Goal: Task Accomplishment & Management: Manage account settings

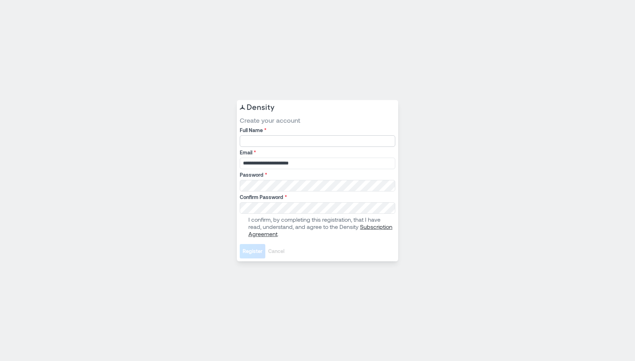
click at [266, 139] on input "Full Name *" at bounding box center [317, 141] width 155 height 12
type input "**********"
click at [244, 226] on span at bounding box center [243, 227] width 6 height 6
click at [246, 253] on span "Register" at bounding box center [252, 251] width 20 height 7
click at [250, 252] on span "Register" at bounding box center [252, 251] width 20 height 7
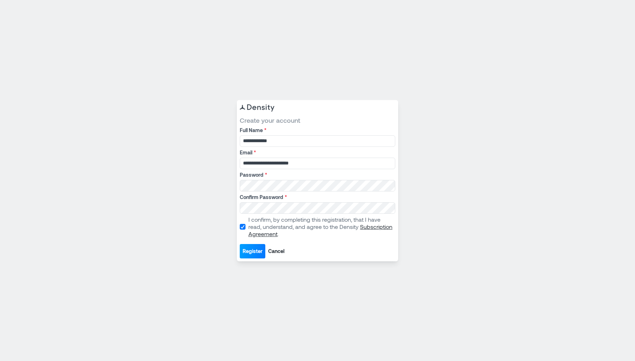
click at [251, 250] on span "Register" at bounding box center [252, 251] width 20 height 7
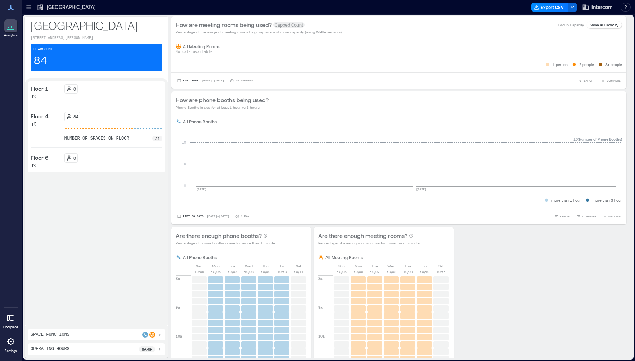
click at [12, 321] on icon at bounding box center [10, 317] width 9 height 9
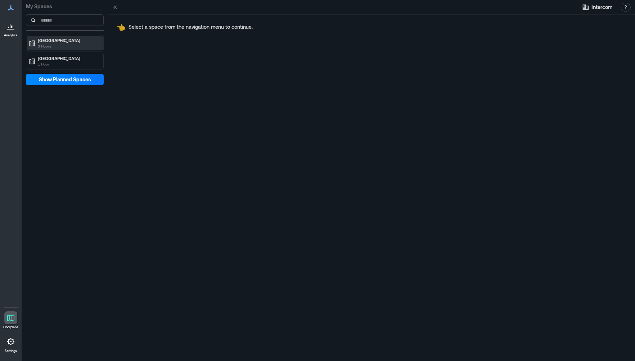
click at [57, 44] on p "3 Floors" at bounding box center [68, 46] width 60 height 6
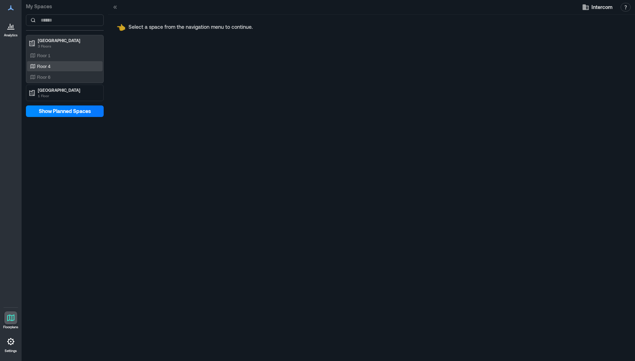
click at [56, 63] on div "Floor 4" at bounding box center [63, 66] width 70 height 7
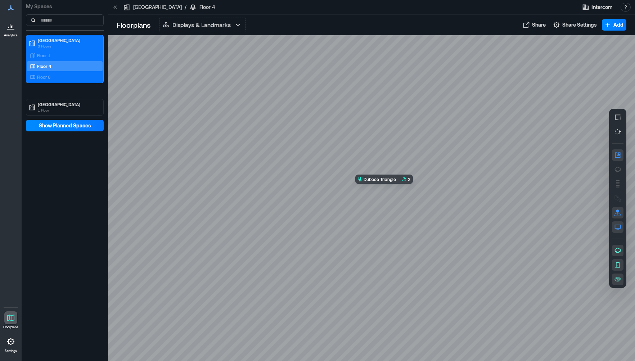
click at [391, 191] on div at bounding box center [371, 198] width 527 height 326
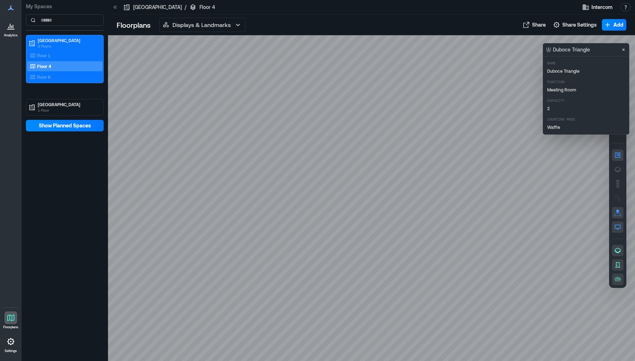
click at [602, 204] on div at bounding box center [371, 198] width 527 height 326
click at [580, 213] on div at bounding box center [371, 198] width 527 height 326
click at [617, 28] on span "Add" at bounding box center [618, 24] width 10 height 7
click at [622, 49] on icon "Close" at bounding box center [623, 50] width 6 height 6
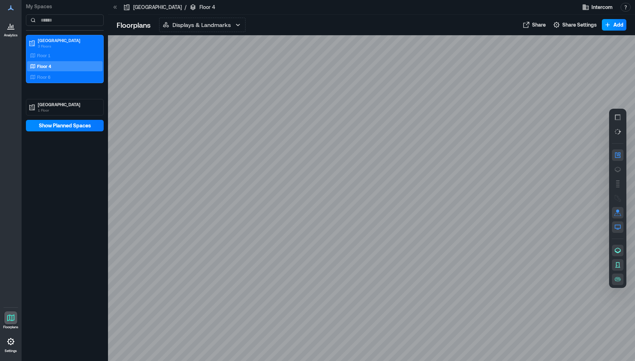
click at [613, 28] on button "Add" at bounding box center [614, 25] width 24 height 12
click at [196, 27] on p "Displays & Landmarks" at bounding box center [201, 25] width 58 height 9
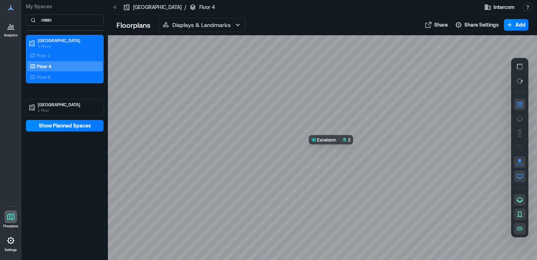
click at [335, 148] on div at bounding box center [322, 147] width 429 height 224
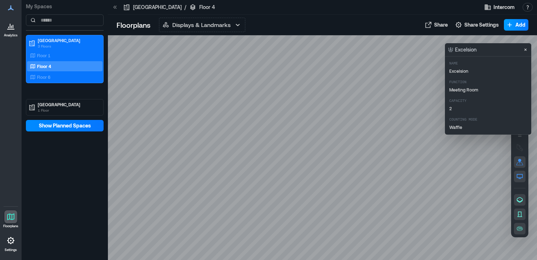
click at [515, 26] on button "Add" at bounding box center [516, 25] width 24 height 12
click at [525, 49] on icon "Close" at bounding box center [526, 50] width 6 height 6
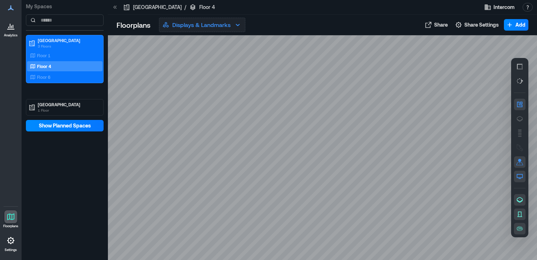
click at [237, 24] on icon "button" at bounding box center [237, 25] width 9 height 9
click at [287, 50] on div at bounding box center [322, 147] width 429 height 224
click at [8, 242] on icon at bounding box center [10, 240] width 7 height 7
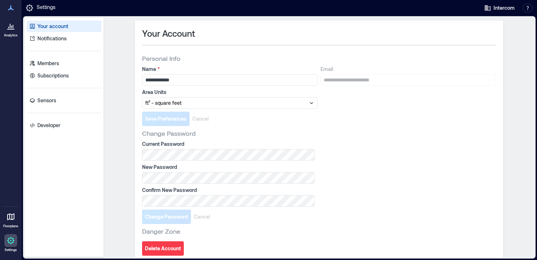
click at [9, 10] on icon at bounding box center [10, 8] width 9 height 9
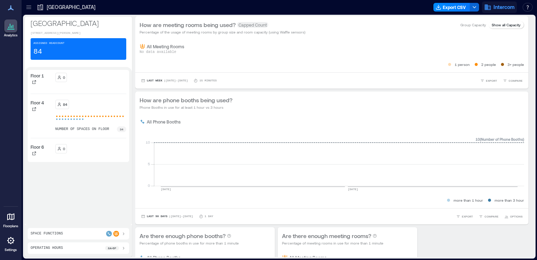
click at [495, 8] on span "Intercom" at bounding box center [504, 7] width 21 height 7
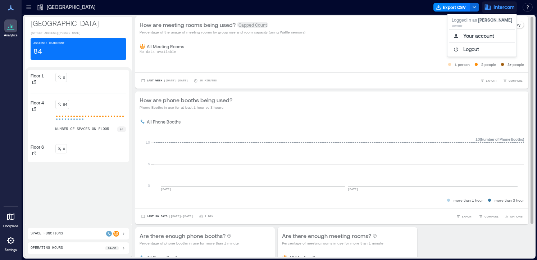
click at [364, 71] on div "All Meeting Rooms No data available 1 person 2 people 3+ people" at bounding box center [331, 55] width 393 height 33
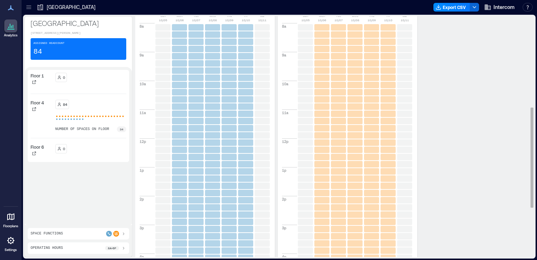
scroll to position [214, 0]
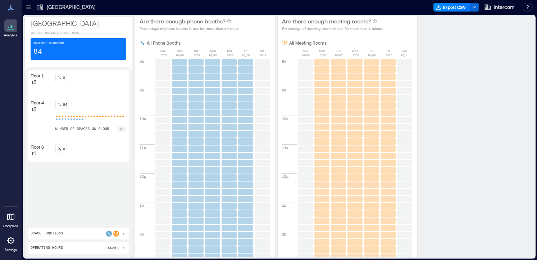
click at [54, 9] on p "[GEOGRAPHIC_DATA]" at bounding box center [71, 7] width 49 height 7
click at [74, 53] on div "Assigned Headcount 84" at bounding box center [79, 49] width 96 height 22
click at [10, 25] on icon at bounding box center [10, 26] width 1 height 4
click at [68, 50] on div "Assigned Headcount 84" at bounding box center [79, 49] width 96 height 22
click at [49, 12] on div "[GEOGRAPHIC_DATA]" at bounding box center [66, 7] width 63 height 12
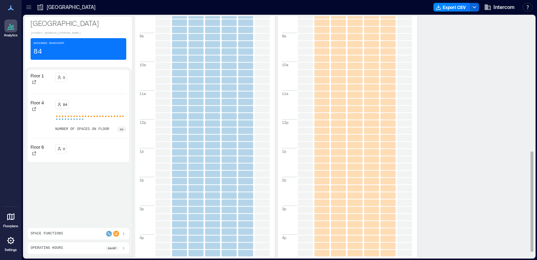
scroll to position [337, 0]
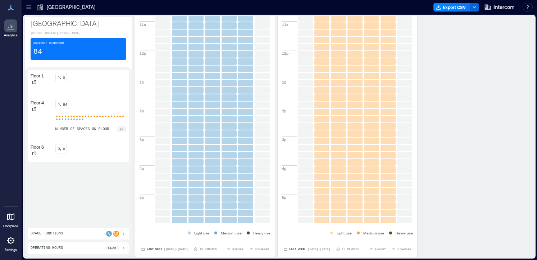
click at [18, 215] on link "Floorplans" at bounding box center [10, 219] width 19 height 22
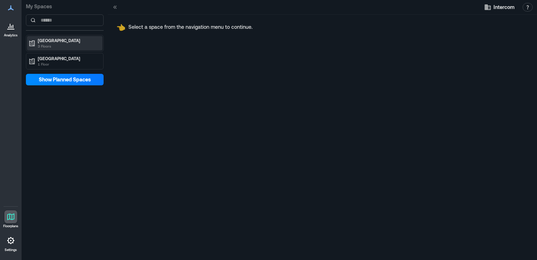
click at [50, 42] on p "[GEOGRAPHIC_DATA]" at bounding box center [68, 40] width 60 height 6
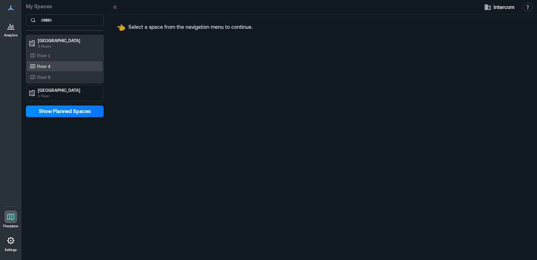
click at [48, 63] on p "Floor 4" at bounding box center [43, 66] width 13 height 6
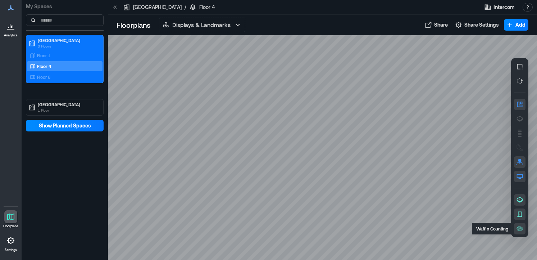
click at [521, 228] on icon "button" at bounding box center [521, 228] width 0 height 0
click at [520, 120] on icon "button" at bounding box center [519, 118] width 7 height 7
click at [520, 105] on icon "button" at bounding box center [519, 104] width 7 height 7
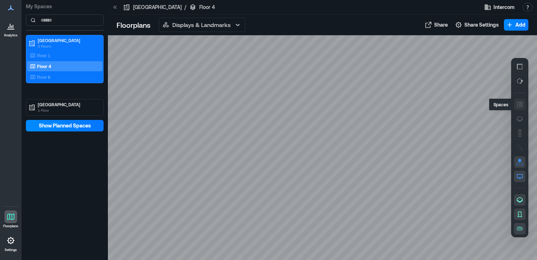
click at [520, 105] on icon "button" at bounding box center [519, 104] width 7 height 7
click at [391, 29] on div "Displays & Landmarks Displays & Landmarks Live Availability Space Health" at bounding box center [286, 25] width 255 height 14
click at [287, 85] on div at bounding box center [322, 147] width 429 height 224
click at [517, 162] on icon "button" at bounding box center [519, 161] width 7 height 7
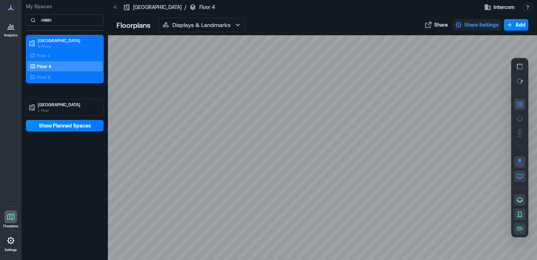
click at [477, 25] on span "Share Settings" at bounding box center [481, 24] width 35 height 7
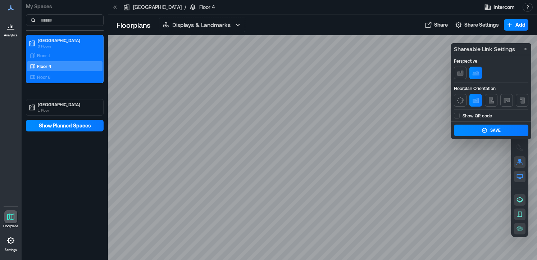
click at [473, 115] on p "Show QR code" at bounding box center [478, 115] width 30 height 0
click at [378, 78] on div at bounding box center [322, 147] width 429 height 224
click at [518, 23] on span "Add" at bounding box center [521, 24] width 10 height 7
click at [528, 46] on icon "Close" at bounding box center [526, 49] width 6 height 6
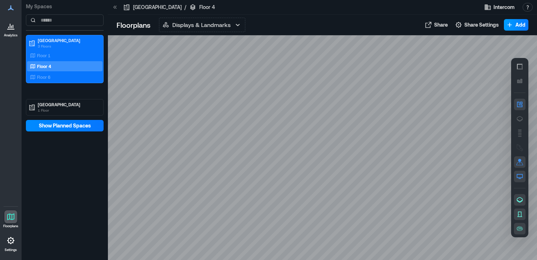
click at [519, 26] on span "Add" at bounding box center [521, 24] width 10 height 7
click at [511, 42] on button "Add a Display" at bounding box center [506, 41] width 42 height 12
click at [517, 30] on button "Add" at bounding box center [516, 25] width 24 height 12
click at [423, 60] on div at bounding box center [322, 147] width 429 height 224
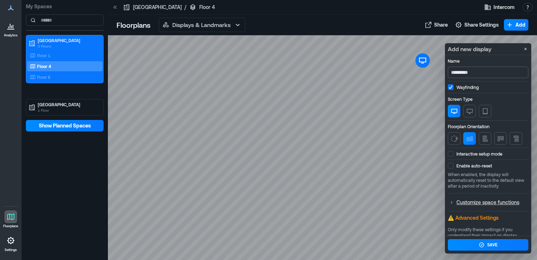
click at [480, 73] on input "*********" at bounding box center [488, 73] width 81 height 12
click at [526, 45] on button "Close" at bounding box center [525, 49] width 9 height 9
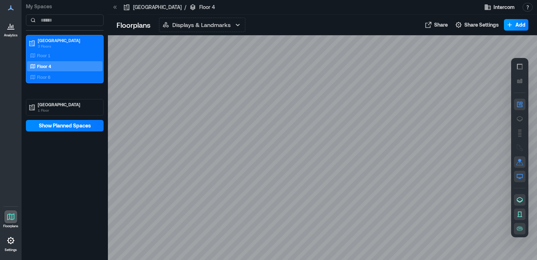
click at [518, 24] on span "Add" at bounding box center [521, 24] width 10 height 7
click at [508, 53] on button "Add a Landmark" at bounding box center [506, 53] width 42 height 12
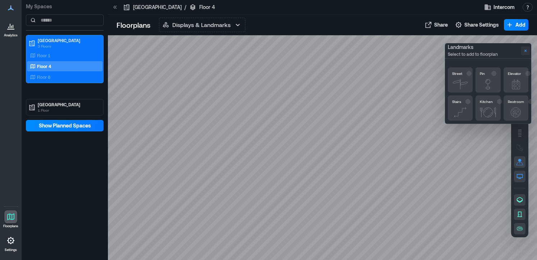
click at [526, 49] on icon "Close" at bounding box center [526, 51] width 6 height 6
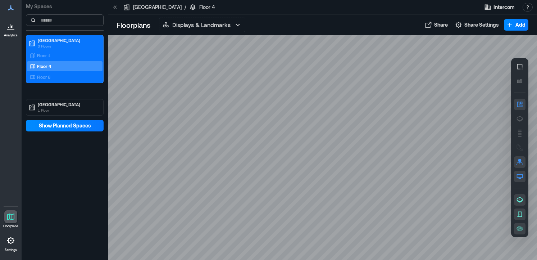
click at [56, 20] on input at bounding box center [65, 20] width 78 height 12
click at [334, 149] on div at bounding box center [322, 147] width 429 height 224
click at [335, 149] on div at bounding box center [322, 147] width 429 height 224
click at [518, 67] on icon "button" at bounding box center [519, 66] width 7 height 7
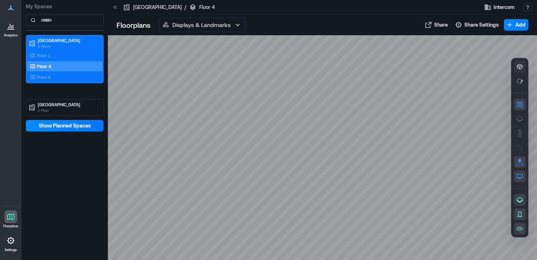
click at [335, 150] on div at bounding box center [322, 147] width 429 height 224
click at [336, 148] on div at bounding box center [322, 147] width 429 height 224
click at [520, 82] on icon "button" at bounding box center [519, 80] width 7 height 7
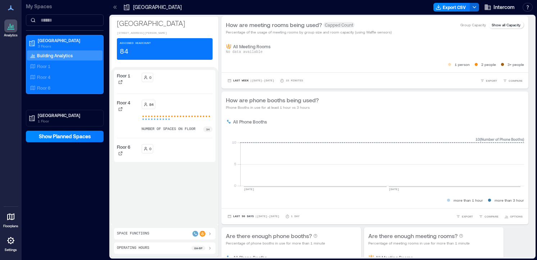
click at [209, 233] on icon at bounding box center [210, 234] width 6 height 6
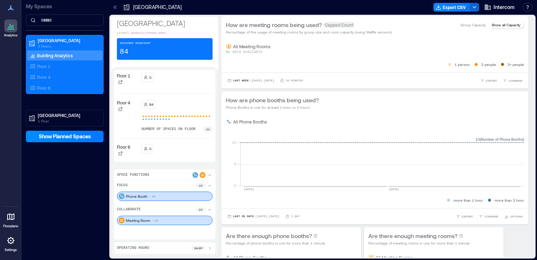
click at [170, 221] on div "Meeting Room 24" at bounding box center [165, 219] width 96 height 9
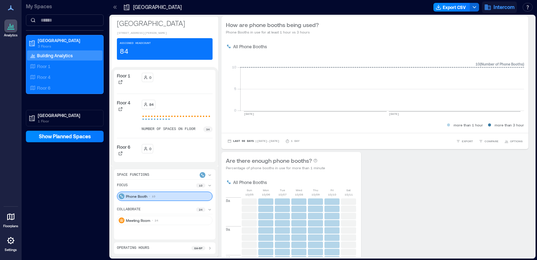
click at [503, 5] on span "Intercom" at bounding box center [504, 7] width 21 height 7
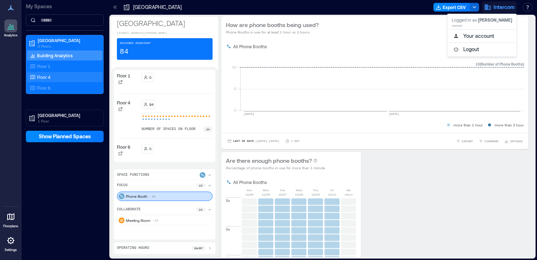
click at [44, 77] on p "Floor 4" at bounding box center [43, 77] width 13 height 6
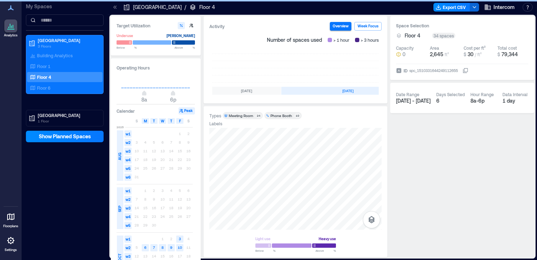
scroll to position [0, 222]
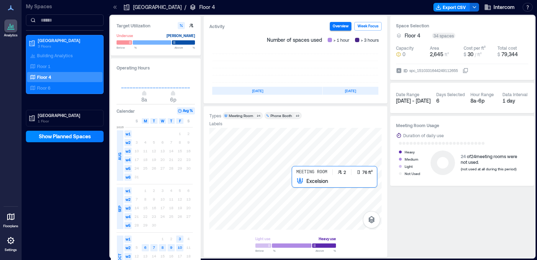
click at [292, 181] on div at bounding box center [295, 179] width 172 height 102
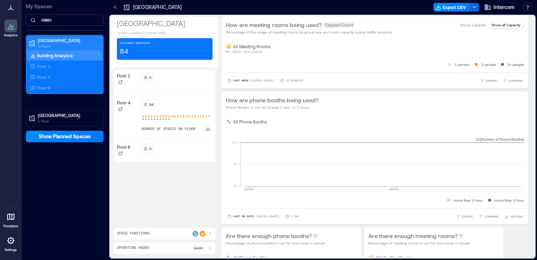
click at [42, 41] on p "[GEOGRAPHIC_DATA]" at bounding box center [68, 40] width 60 height 6
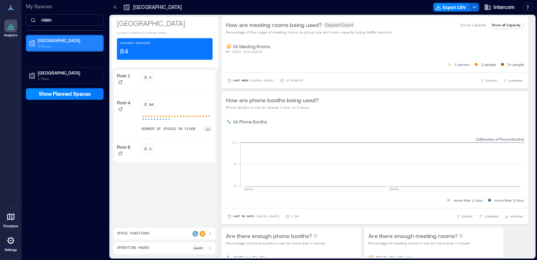
click at [45, 39] on p "[GEOGRAPHIC_DATA]" at bounding box center [68, 40] width 60 height 6
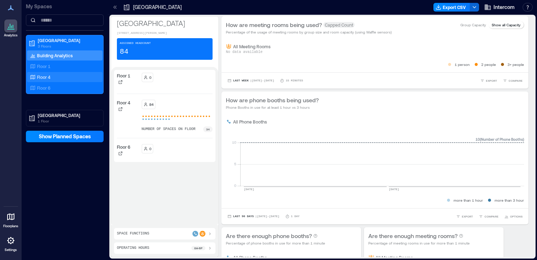
click at [43, 76] on p "Floor 4" at bounding box center [43, 77] width 13 height 6
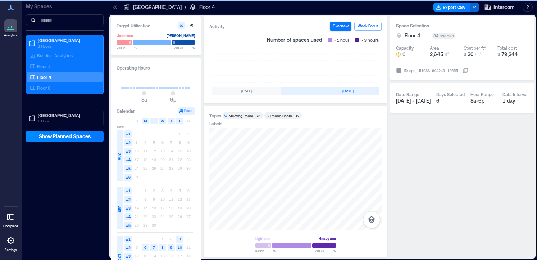
scroll to position [0, 222]
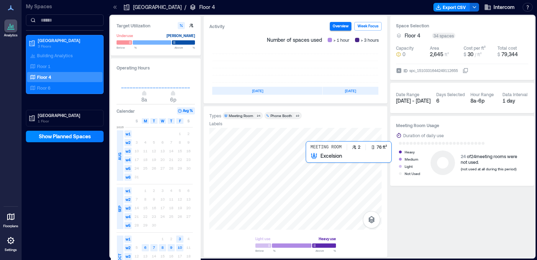
click at [319, 165] on div at bounding box center [295, 179] width 172 height 102
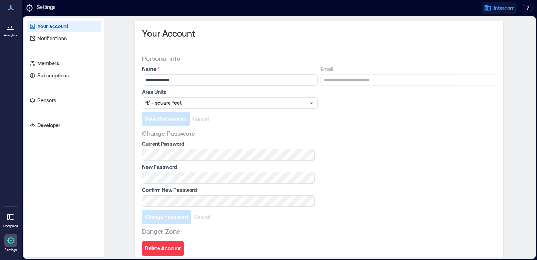
click at [497, 8] on span "Intercom" at bounding box center [504, 7] width 21 height 7
click at [7, 8] on icon at bounding box center [10, 8] width 9 height 9
click at [10, 8] on icon at bounding box center [10, 8] width 9 height 9
click at [9, 28] on icon at bounding box center [10, 26] width 9 height 9
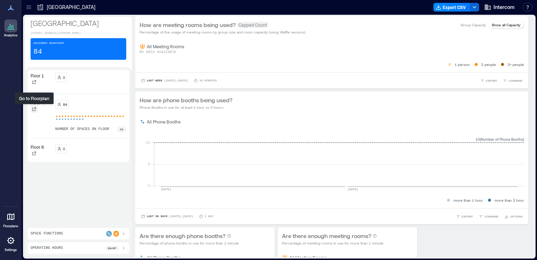
click at [35, 108] on icon at bounding box center [34, 109] width 4 height 4
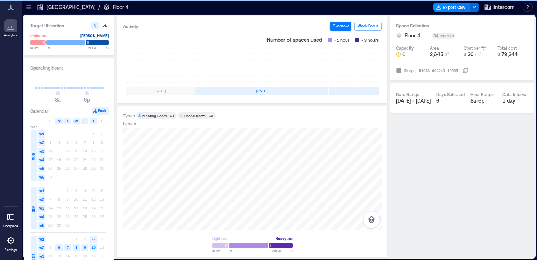
scroll to position [0, 136]
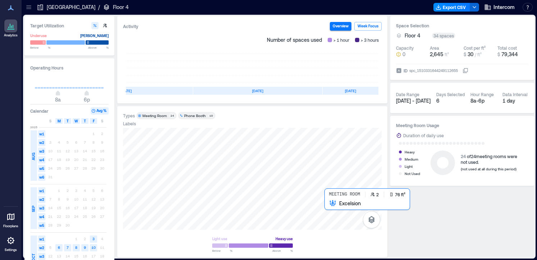
click at [328, 205] on div at bounding box center [252, 179] width 259 height 102
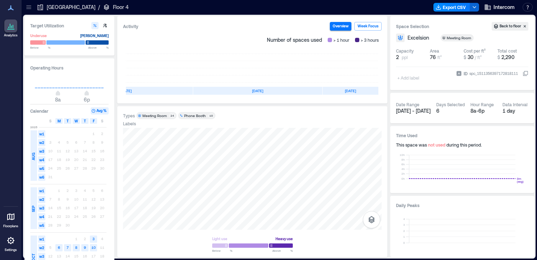
click at [464, 75] on span "ID" at bounding box center [466, 73] width 4 height 7
click at [523, 75] on button "ID spc_1511356397172818111" at bounding box center [526, 74] width 6 height 6
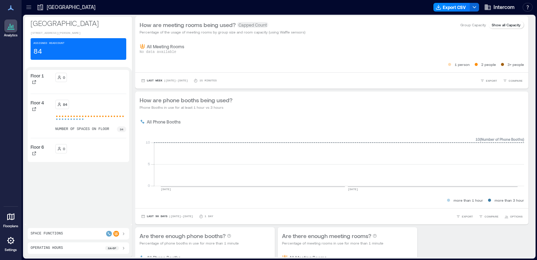
click at [53, 9] on p "[GEOGRAPHIC_DATA]" at bounding box center [71, 7] width 49 height 7
click at [53, 7] on p "[GEOGRAPHIC_DATA]" at bounding box center [71, 7] width 49 height 7
click at [55, 50] on div "Assigned Headcount 84" at bounding box center [79, 49] width 96 height 22
click at [8, 217] on icon at bounding box center [10, 216] width 9 height 9
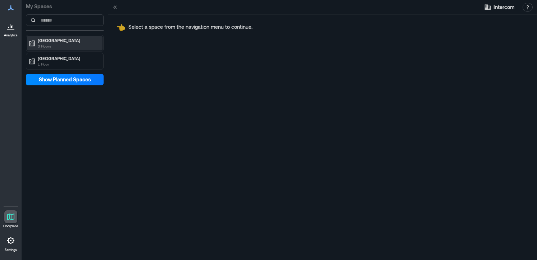
click at [65, 42] on p "[GEOGRAPHIC_DATA]" at bounding box center [68, 40] width 60 height 6
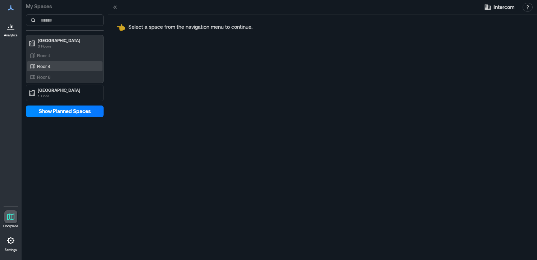
click at [53, 64] on div "Floor 4" at bounding box center [63, 66] width 70 height 7
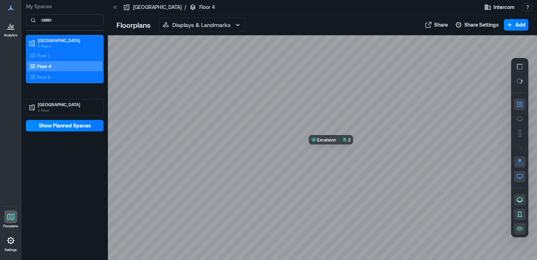
click at [334, 149] on div at bounding box center [322, 147] width 429 height 224
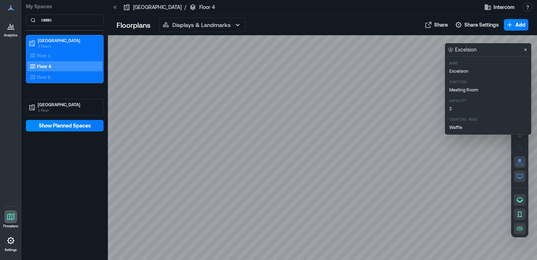
click at [457, 129] on p "Waffle" at bounding box center [498, 127] width 98 height 6
click at [459, 109] on p "2" at bounding box center [498, 108] width 98 height 6
click at [460, 86] on div "Function Meeting Room" at bounding box center [498, 86] width 98 height 13
click at [460, 71] on p "Excelsion" at bounding box center [498, 71] width 98 height 6
click at [65, 124] on span "Show Planned Spaces" at bounding box center [65, 125] width 52 height 7
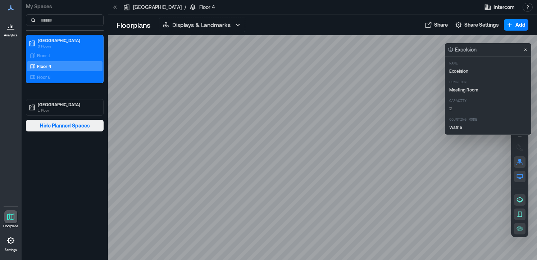
click at [65, 124] on span "Hide Planned Spaces" at bounding box center [65, 125] width 50 height 7
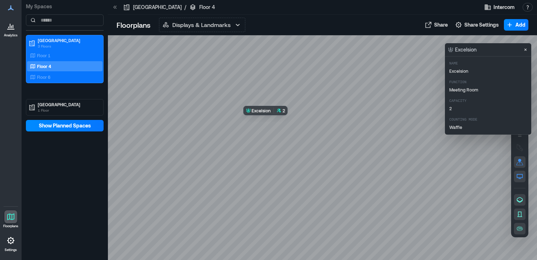
click at [272, 120] on div at bounding box center [322, 147] width 429 height 224
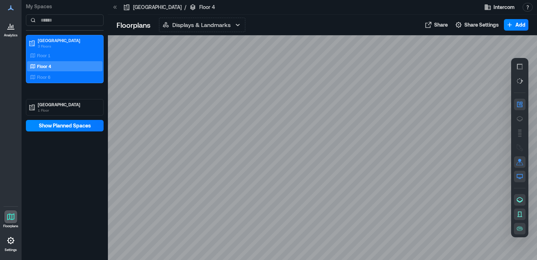
click at [11, 216] on icon at bounding box center [10, 216] width 9 height 9
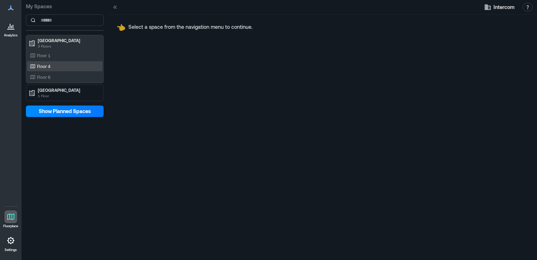
click at [42, 65] on p "Floor 4" at bounding box center [43, 66] width 13 height 6
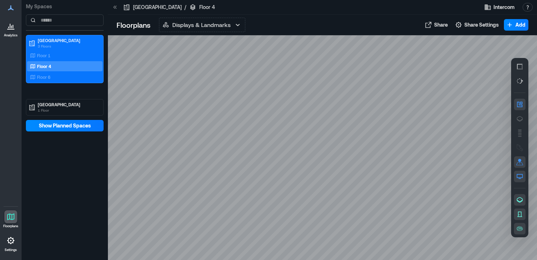
click at [10, 26] on icon at bounding box center [10, 26] width 1 height 4
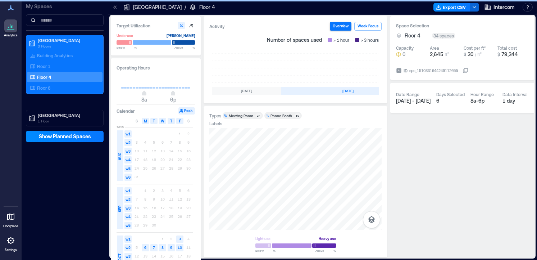
scroll to position [0, 222]
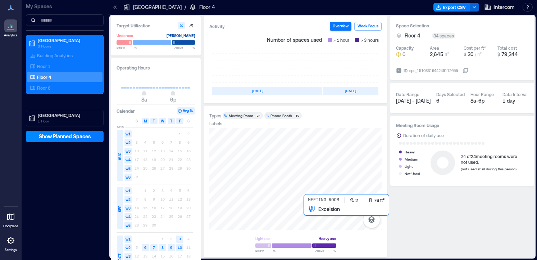
click at [305, 212] on div at bounding box center [295, 179] width 172 height 102
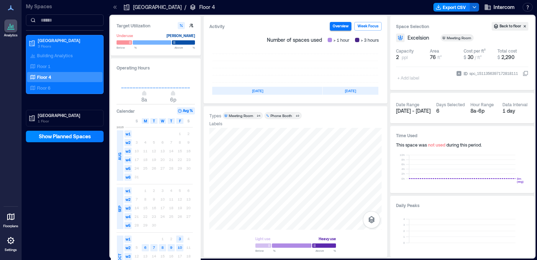
click at [499, 72] on div "spc_1511356397172818111" at bounding box center [494, 73] width 50 height 7
click at [523, 72] on button "ID spc_1511356397172818111" at bounding box center [526, 74] width 6 height 6
click at [499, 72] on div "spc_1511356397172818111" at bounding box center [494, 73] width 50 height 7
click at [523, 72] on button "ID spc_1511356397172818111" at bounding box center [526, 74] width 6 height 6
click at [408, 78] on div "+ Add label" at bounding box center [409, 72] width 26 height 19
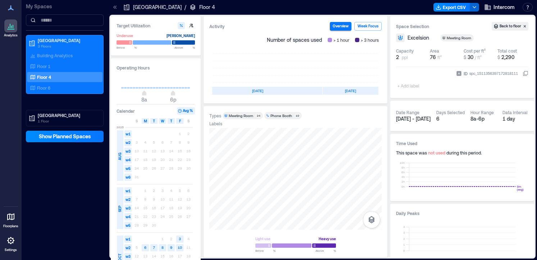
click at [42, 74] on p "Floor 4" at bounding box center [44, 77] width 14 height 6
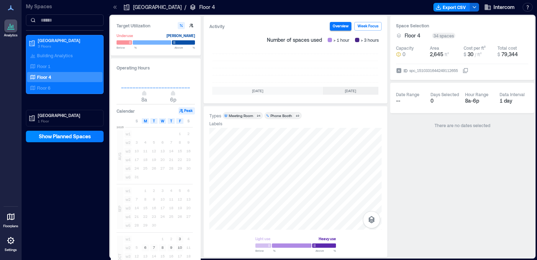
click at [8, 9] on icon at bounding box center [10, 8] width 9 height 9
click at [12, 7] on icon at bounding box center [10, 8] width 9 height 9
click at [7, 219] on icon at bounding box center [10, 216] width 9 height 9
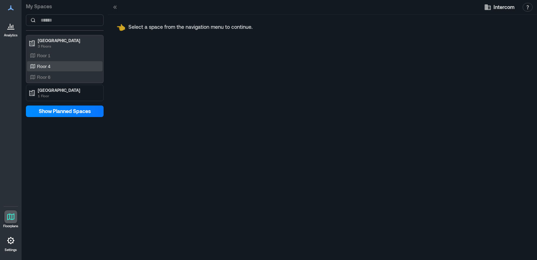
click at [64, 63] on div "Floor 4" at bounding box center [63, 66] width 70 height 7
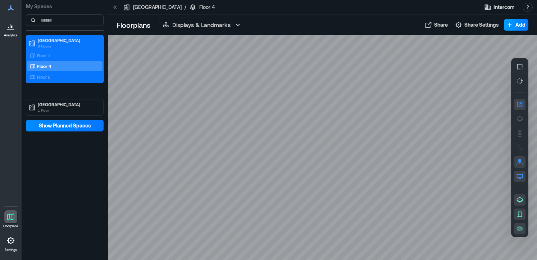
click at [518, 27] on span "Add" at bounding box center [521, 24] width 10 height 7
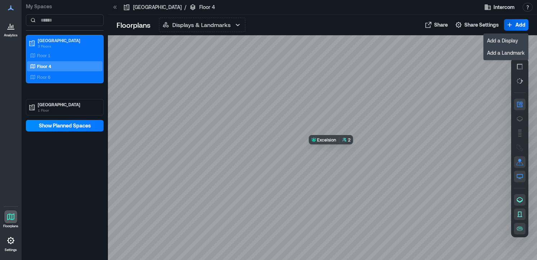
click at [336, 149] on div at bounding box center [322, 147] width 429 height 224
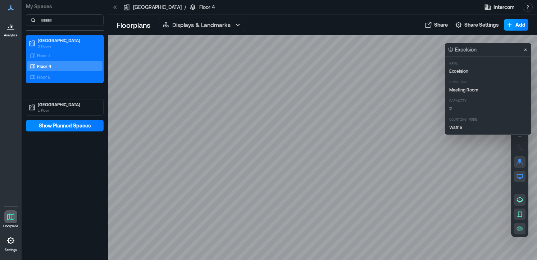
click at [514, 21] on button "Add" at bounding box center [516, 25] width 24 height 12
click at [425, 63] on div at bounding box center [322, 147] width 429 height 224
click at [476, 121] on p "Counting Mode" at bounding box center [497, 120] width 96 height 6
click at [478, 101] on p "Capacity" at bounding box center [497, 101] width 96 height 6
click at [520, 226] on icon "button" at bounding box center [519, 228] width 7 height 7
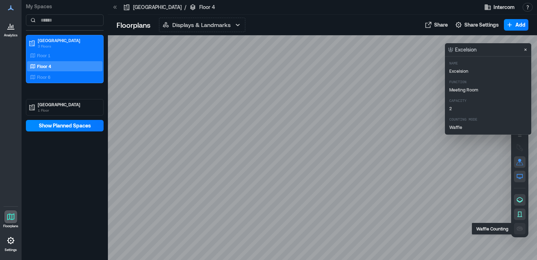
click at [520, 226] on icon "button" at bounding box center [519, 228] width 7 height 7
click at [466, 76] on div "Name Excelsion Function Meeting Room Capacity 2 Counting Mode Waffle" at bounding box center [498, 95] width 101 height 72
click at [459, 125] on p "Waffle" at bounding box center [498, 127] width 98 height 6
click at [220, 27] on p "Displays & Landmarks" at bounding box center [201, 25] width 58 height 9
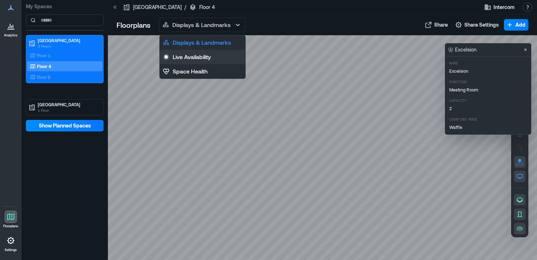
click at [198, 61] on p "Live Availability" at bounding box center [192, 57] width 38 height 9
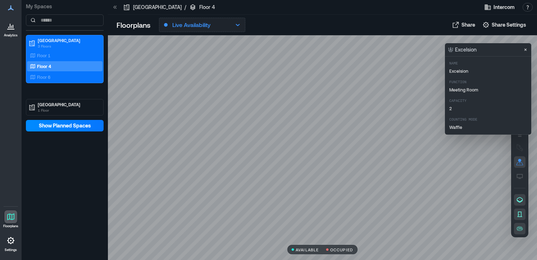
click at [239, 24] on icon "button" at bounding box center [237, 25] width 9 height 9
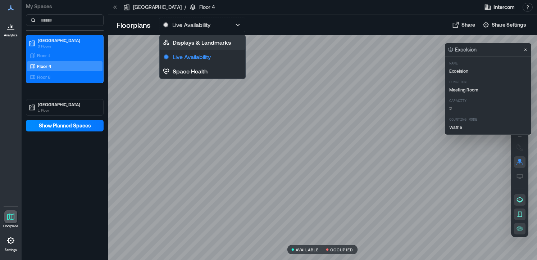
click at [209, 42] on p "Displays & Landmarks" at bounding box center [202, 42] width 58 height 9
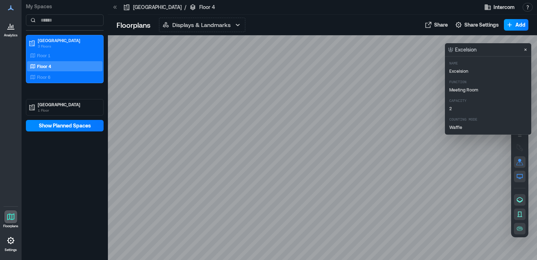
click at [517, 24] on span "Add" at bounding box center [521, 24] width 10 height 7
click at [419, 46] on div at bounding box center [322, 147] width 429 height 224
click at [525, 47] on icon "Close" at bounding box center [526, 50] width 6 height 6
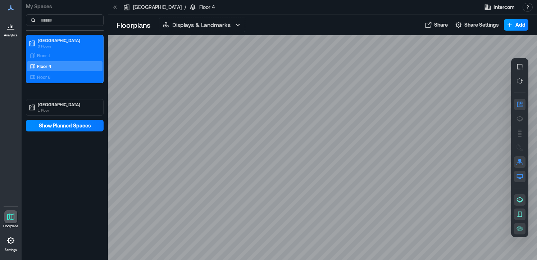
click at [521, 24] on span "Add" at bounding box center [521, 24] width 10 height 7
click at [509, 43] on button "Add a Display" at bounding box center [506, 41] width 42 height 12
click at [520, 24] on span "Add" at bounding box center [521, 24] width 10 height 7
click at [495, 9] on span "Intercom" at bounding box center [504, 7] width 21 height 7
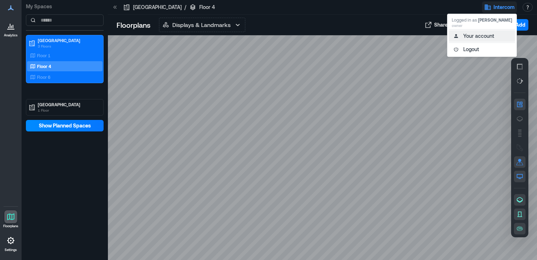
click at [481, 36] on button "Your account" at bounding box center [482, 36] width 66 height 12
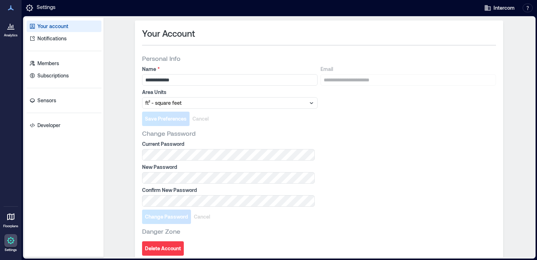
scroll to position [6, 0]
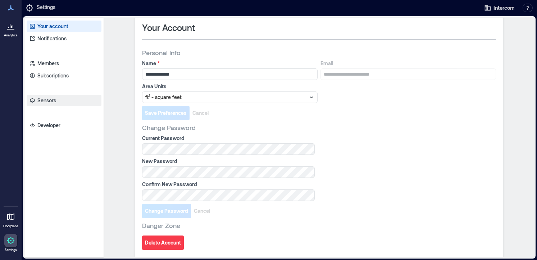
click at [55, 101] on p "Sensors" at bounding box center [46, 100] width 19 height 7
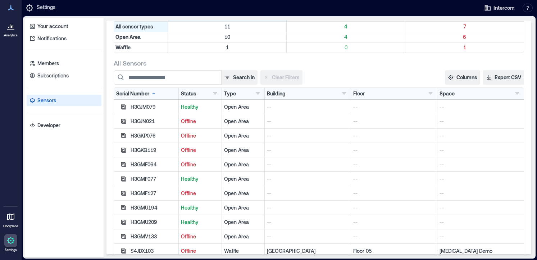
scroll to position [59, 0]
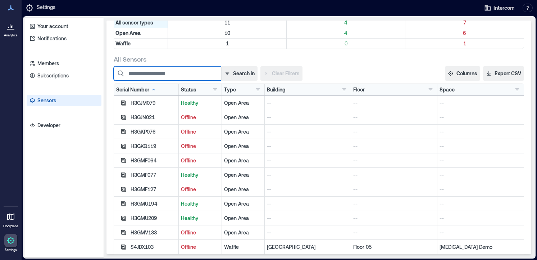
click at [165, 78] on input at bounding box center [168, 73] width 108 height 14
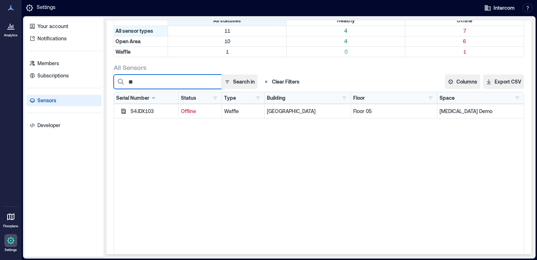
scroll to position [31, 0]
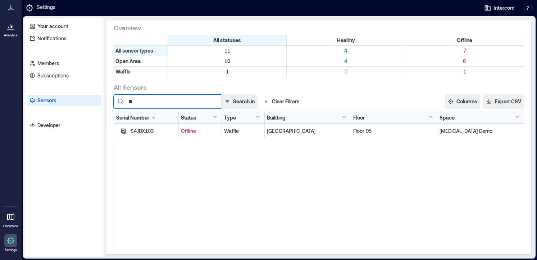
type input "*"
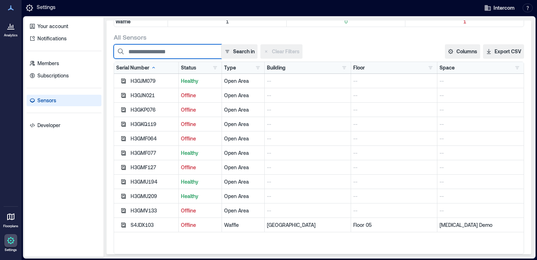
scroll to position [88, 0]
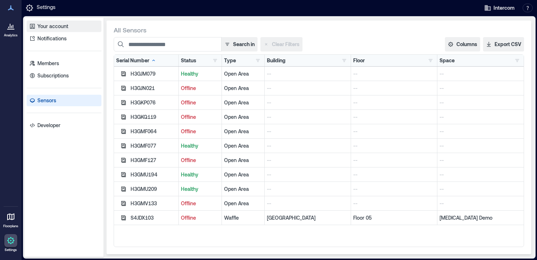
click at [54, 27] on p "Your account" at bounding box center [52, 26] width 31 height 7
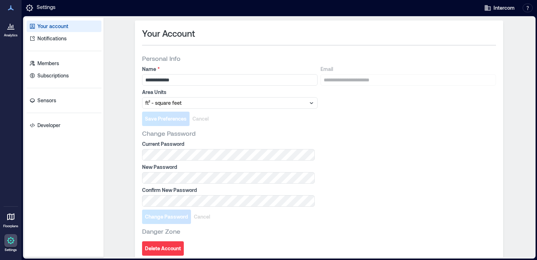
scroll to position [6, 0]
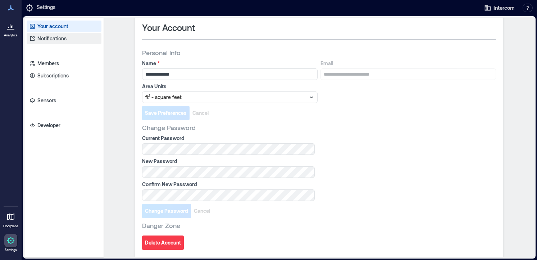
click at [47, 40] on p "Notifications" at bounding box center [51, 38] width 29 height 7
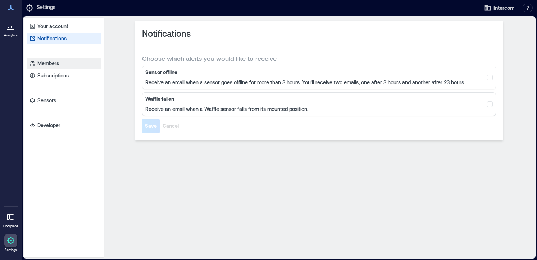
click at [50, 63] on p "Members" at bounding box center [48, 63] width 22 height 7
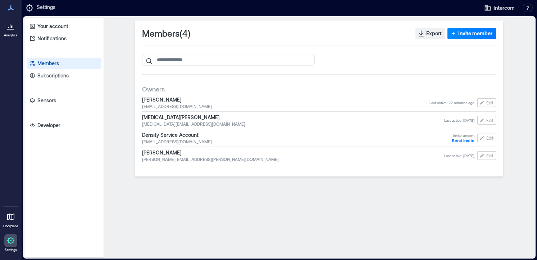
click at [267, 117] on span "[MEDICAL_DATA][PERSON_NAME]" at bounding box center [293, 117] width 302 height 7
click at [55, 79] on p "Subscriptions" at bounding box center [52, 75] width 31 height 7
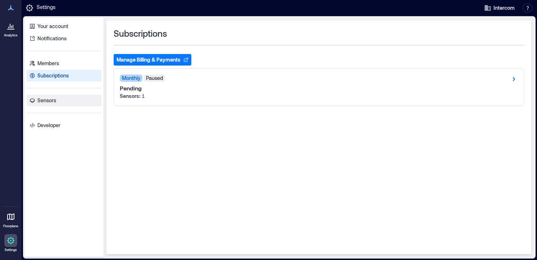
click at [49, 100] on p "Sensors" at bounding box center [46, 100] width 19 height 7
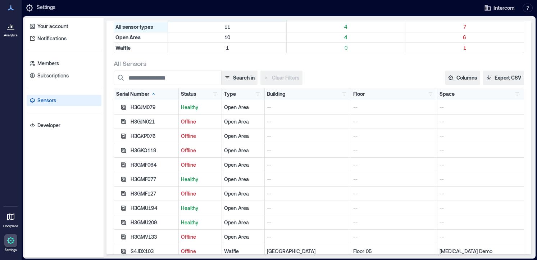
scroll to position [50, 0]
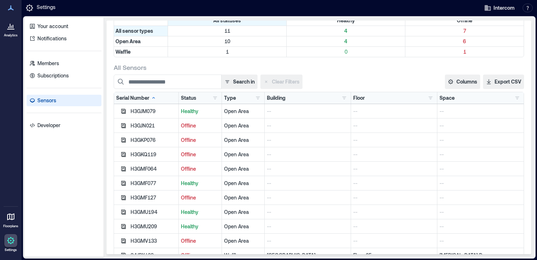
click at [11, 32] on div at bounding box center [10, 25] width 13 height 13
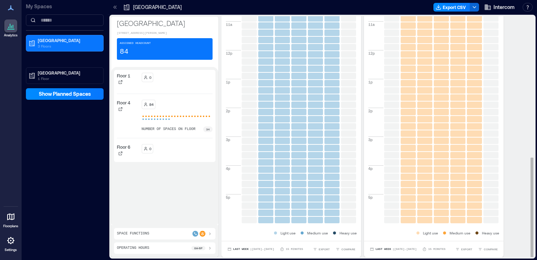
scroll to position [1, 0]
click at [9, 216] on icon at bounding box center [10, 216] width 9 height 9
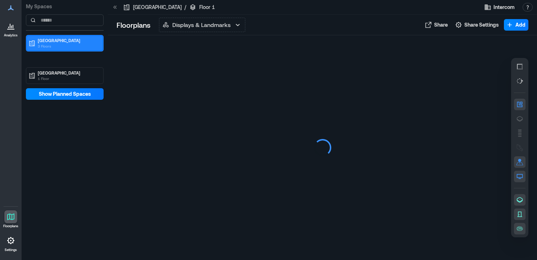
click at [48, 44] on p "3 Floors" at bounding box center [68, 46] width 60 height 6
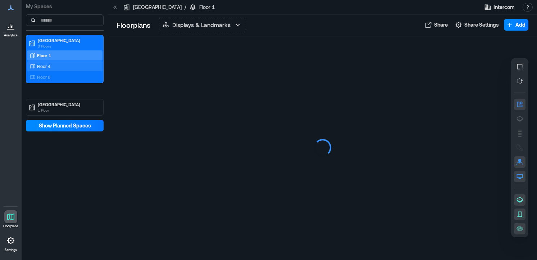
click at [49, 63] on p "Floor 4" at bounding box center [43, 66] width 13 height 6
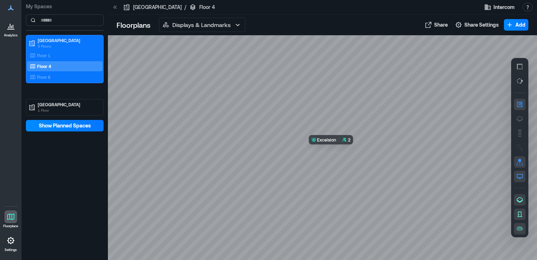
click at [336, 148] on div at bounding box center [322, 147] width 429 height 224
